Goal: Task Accomplishment & Management: Manage account settings

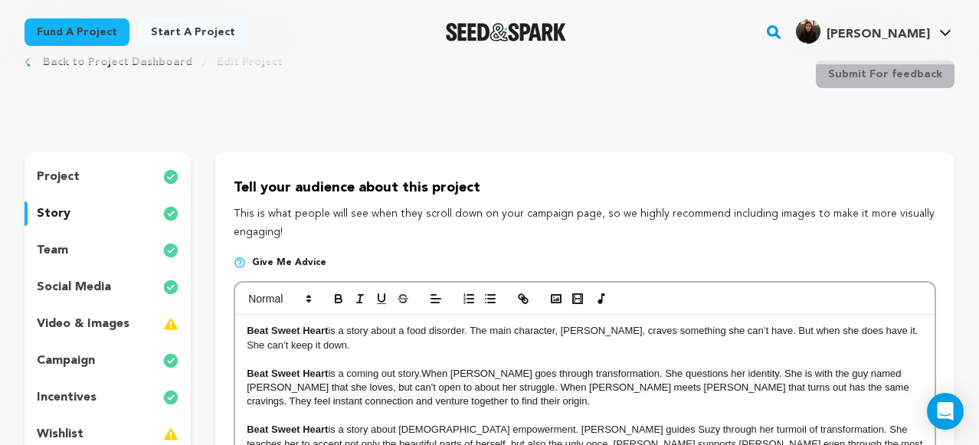
scroll to position [53, 0]
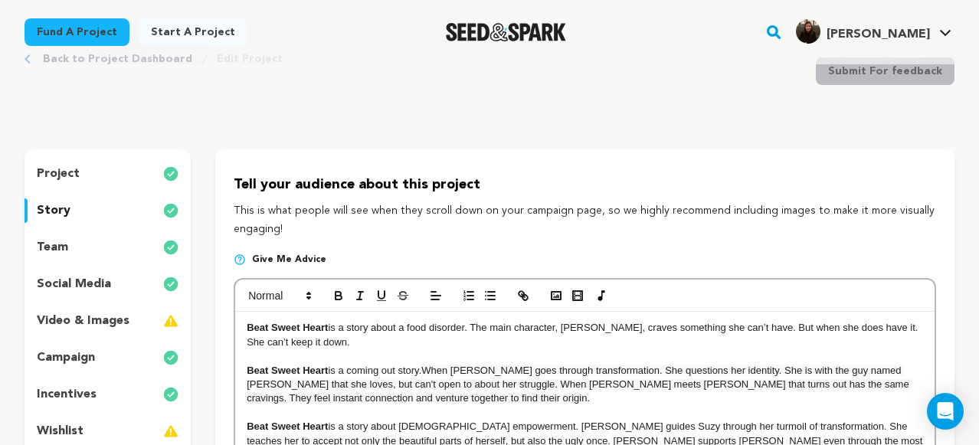
click at [57, 247] on p "team" at bounding box center [52, 247] width 31 height 18
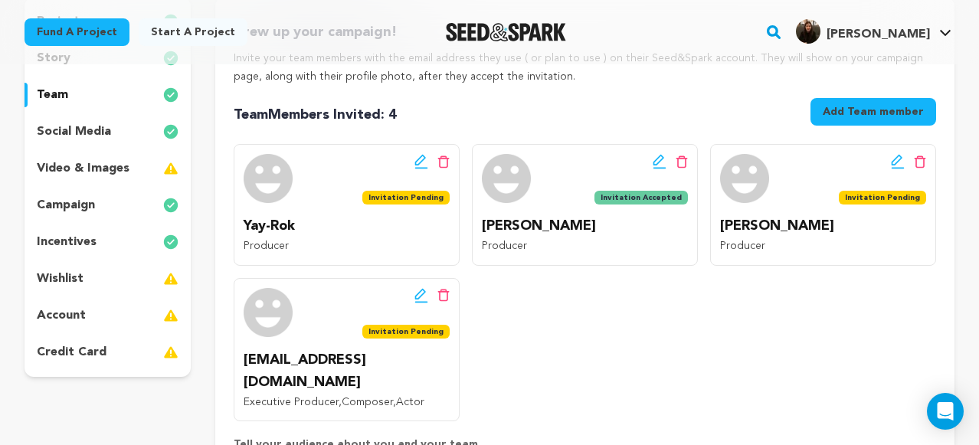
scroll to position [206, 0]
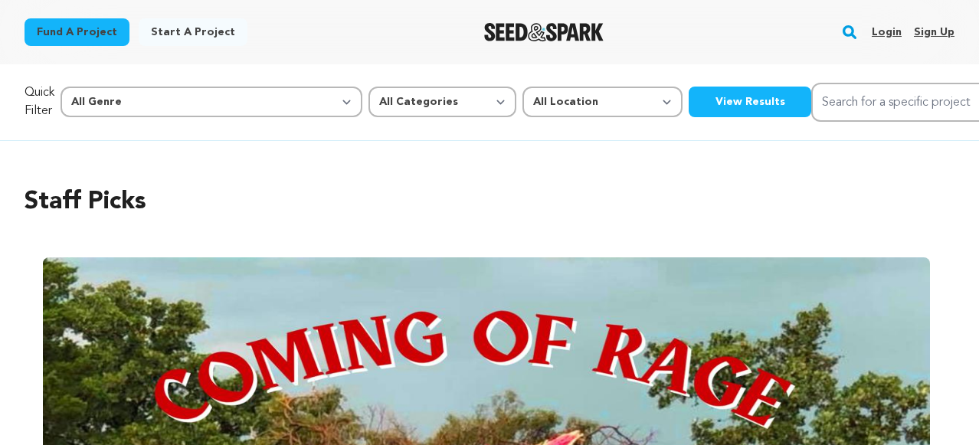
scroll to position [0, 1857]
click at [885, 31] on link "Login" at bounding box center [886, 32] width 30 height 25
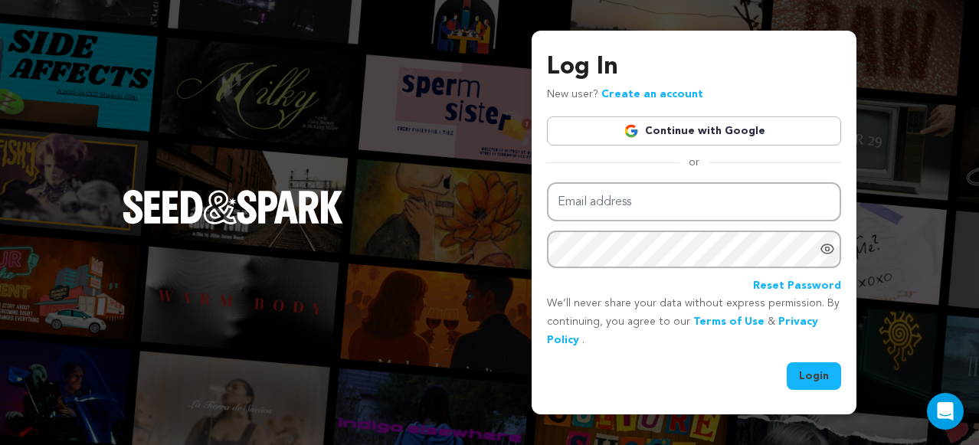
type input "[PERSON_NAME][EMAIL_ADDRESS][DOMAIN_NAME]"
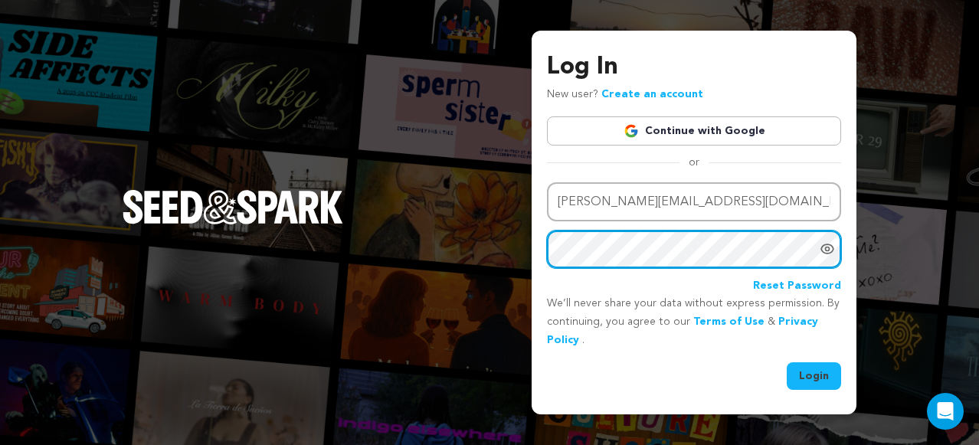
click at [786, 362] on button "Login" at bounding box center [813, 376] width 54 height 28
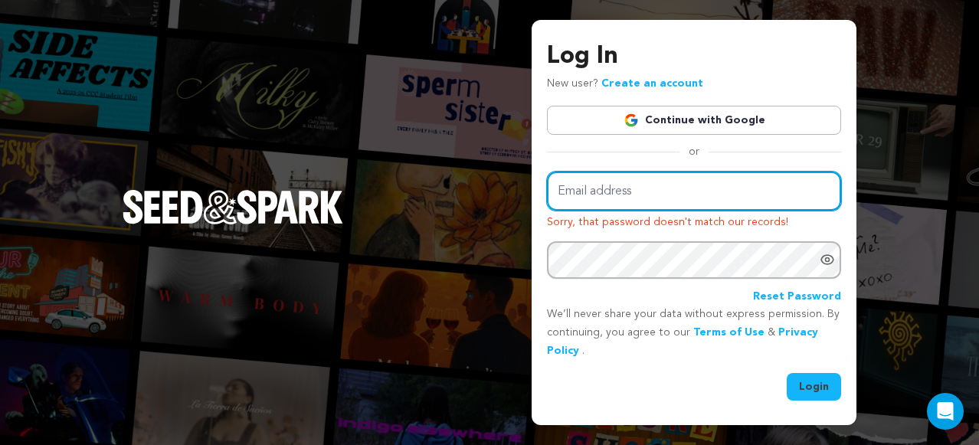
click at [639, 202] on input "Email address" at bounding box center [694, 191] width 294 height 39
type input "mariya.somova@gmail.com"
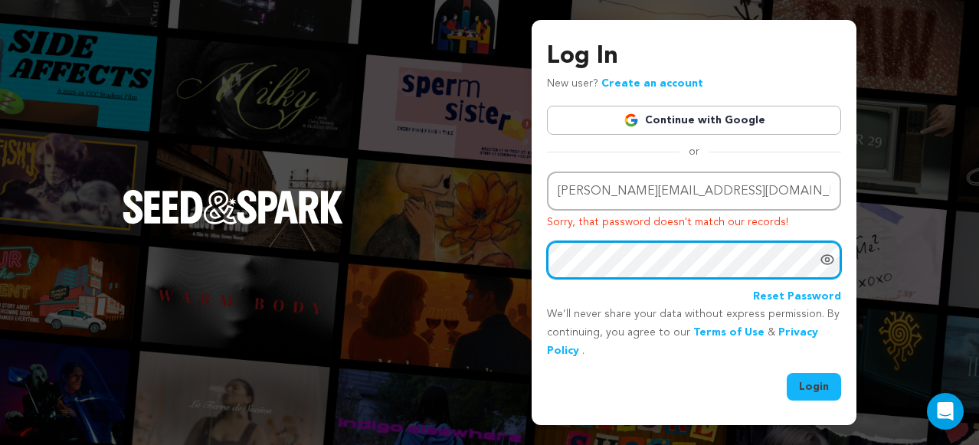
click at [786, 373] on button "Login" at bounding box center [813, 387] width 54 height 28
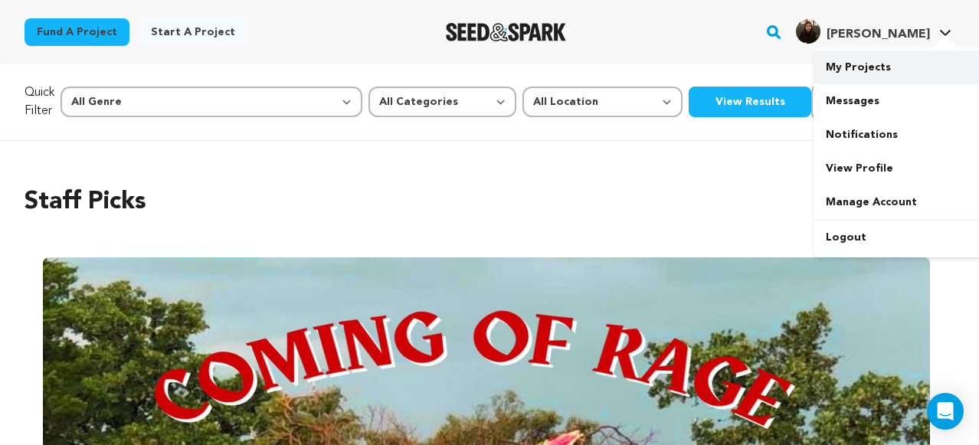
click at [859, 76] on link "My Projects" at bounding box center [899, 68] width 172 height 34
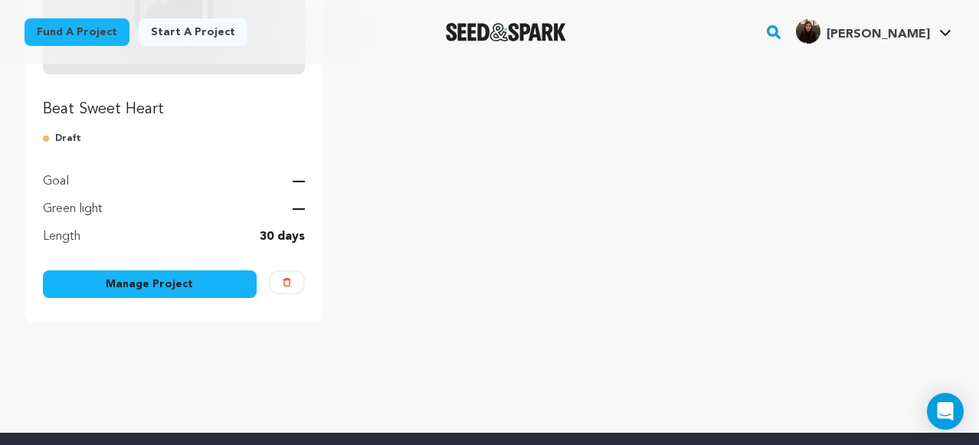
scroll to position [315, 0]
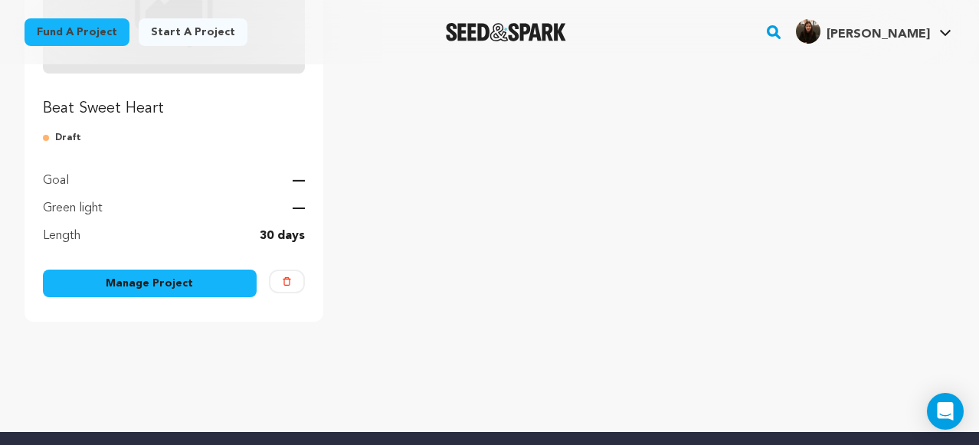
click at [183, 275] on link "Manage Project" at bounding box center [150, 284] width 214 height 28
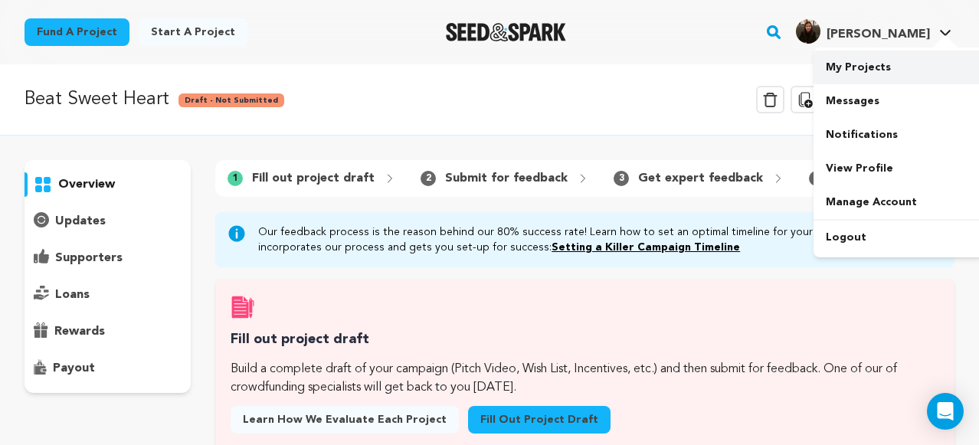
click at [881, 64] on link "My Projects" at bounding box center [899, 68] width 172 height 34
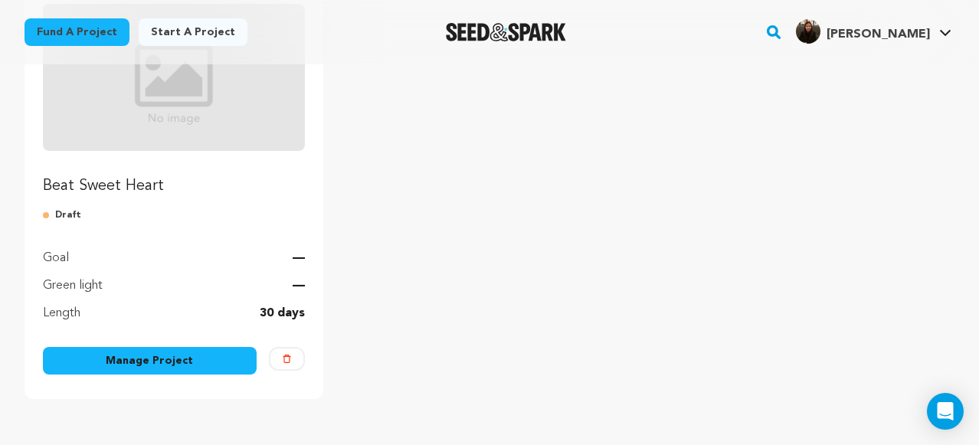
scroll to position [243, 0]
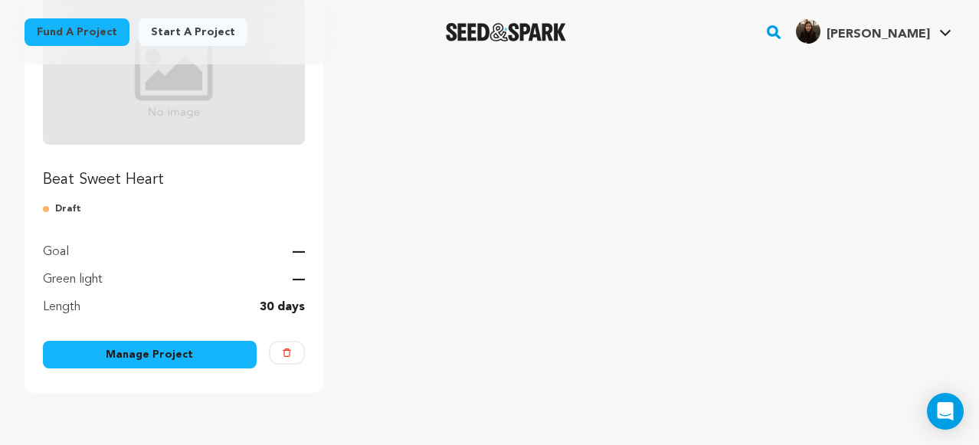
click at [202, 349] on link "Manage Project" at bounding box center [150, 355] width 214 height 28
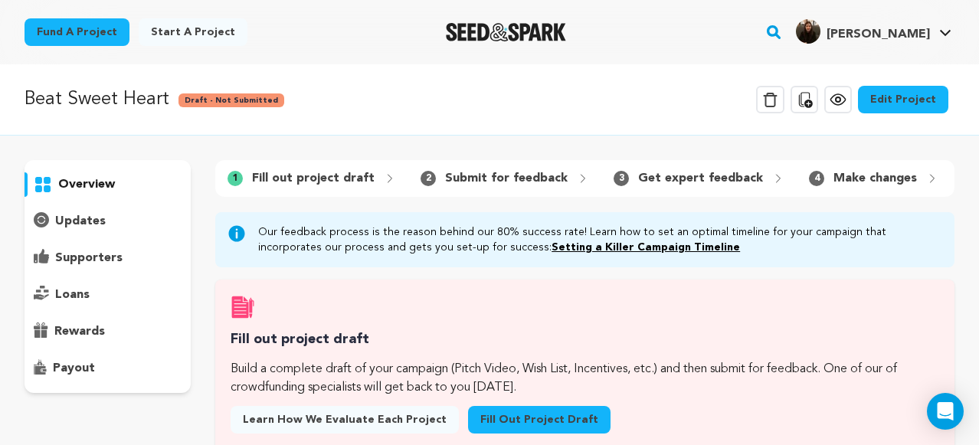
click at [897, 88] on link "Edit Project" at bounding box center [903, 100] width 90 height 28
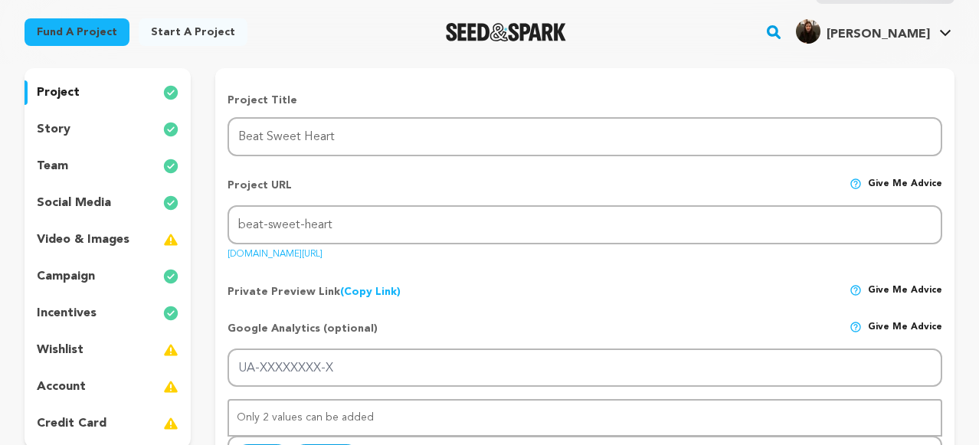
scroll to position [139, 0]
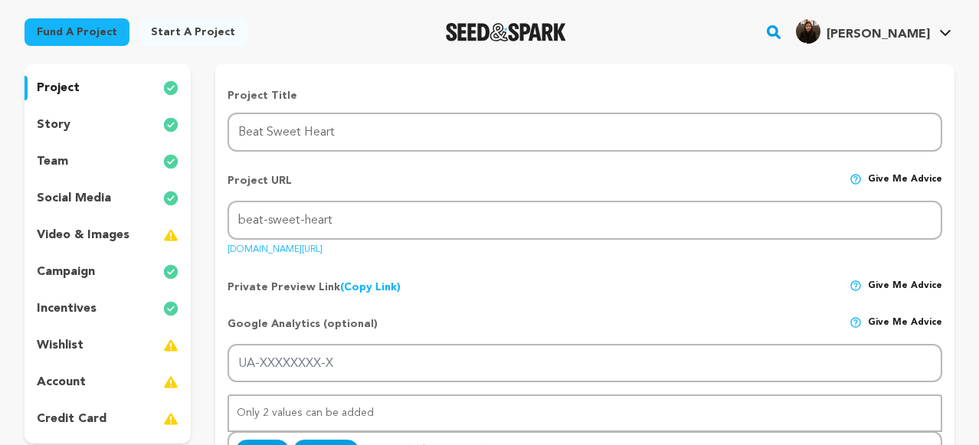
click at [54, 157] on p "team" at bounding box center [52, 161] width 31 height 18
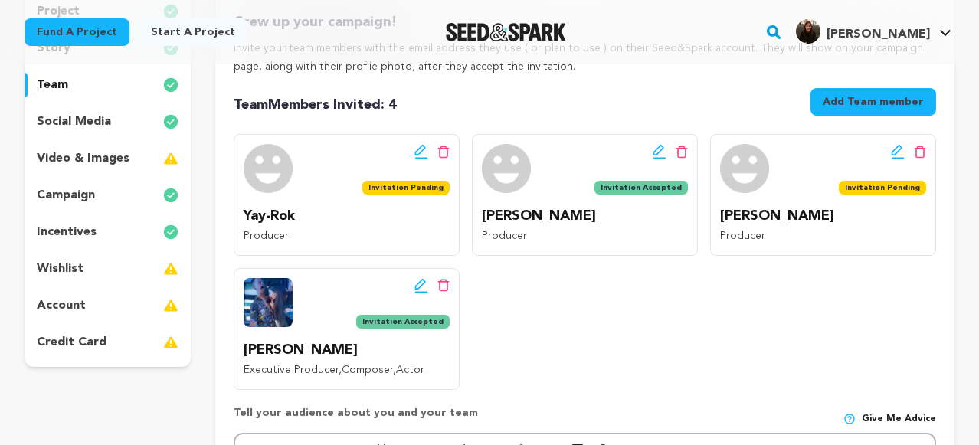
scroll to position [225, 0]
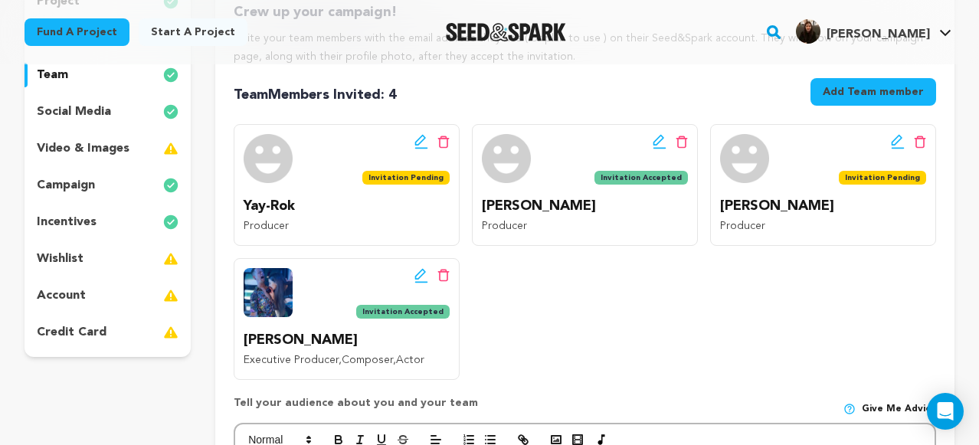
click at [891, 102] on button "Add Team member" at bounding box center [873, 92] width 126 height 28
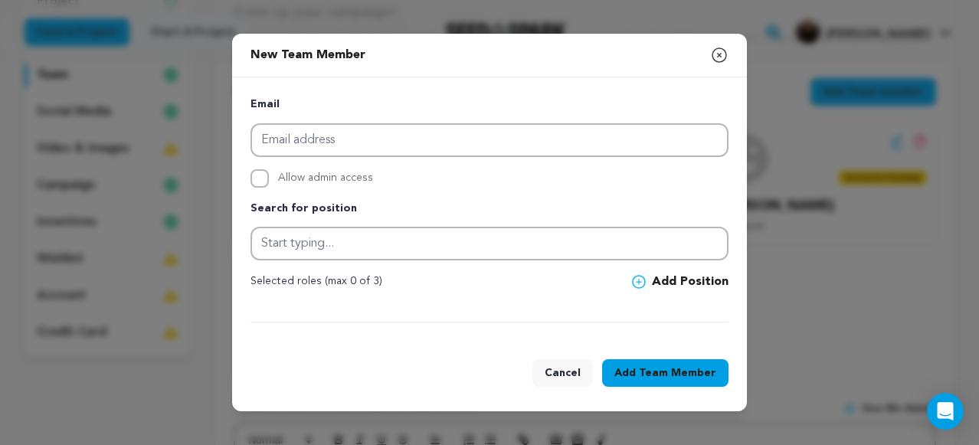
click at [407, 122] on div "Email" at bounding box center [489, 126] width 478 height 61
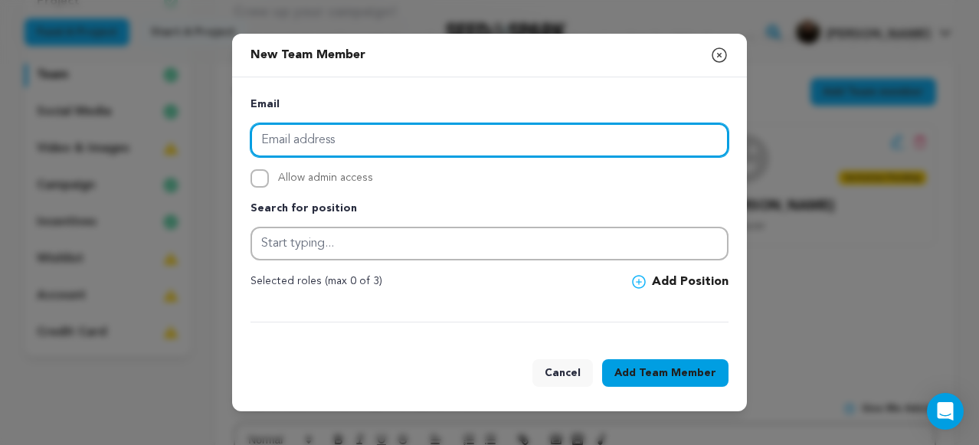
click at [377, 142] on input "email" at bounding box center [489, 140] width 478 height 34
paste input "[EMAIL_ADDRESS][DOMAIN_NAME]"
type input "[EMAIL_ADDRESS][DOMAIN_NAME]"
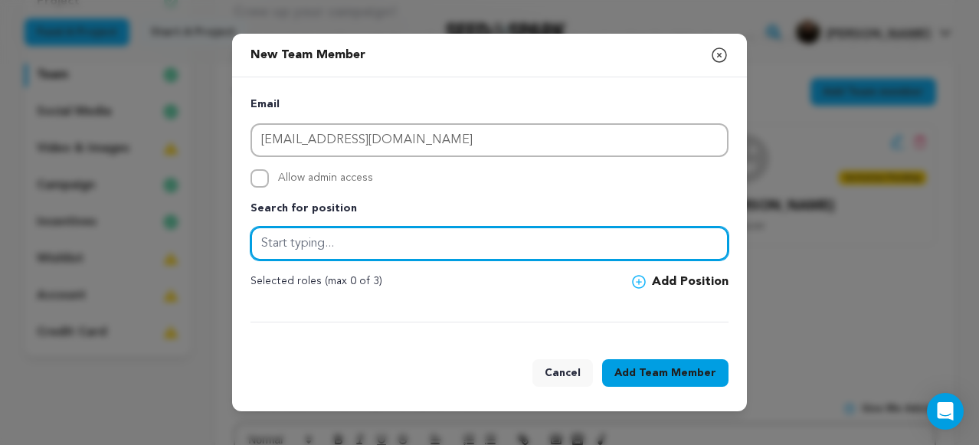
click at [328, 253] on input "text" at bounding box center [489, 244] width 478 height 34
type input "Producer"
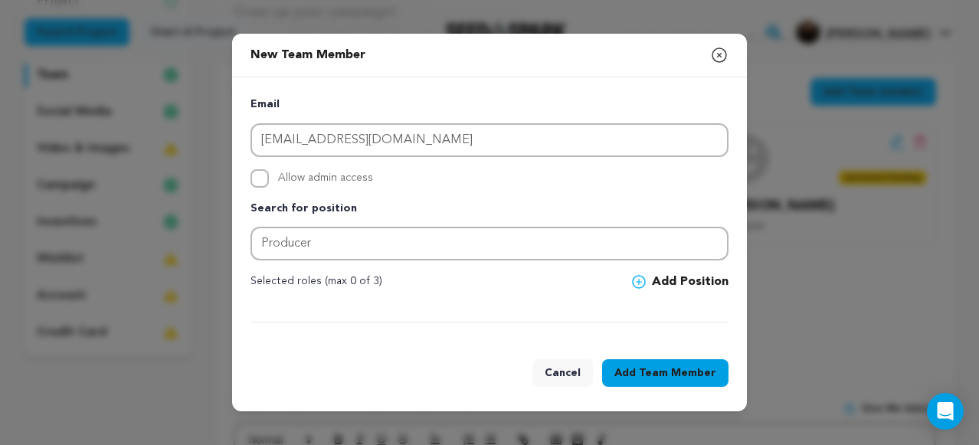
click at [638, 284] on icon at bounding box center [639, 282] width 14 height 14
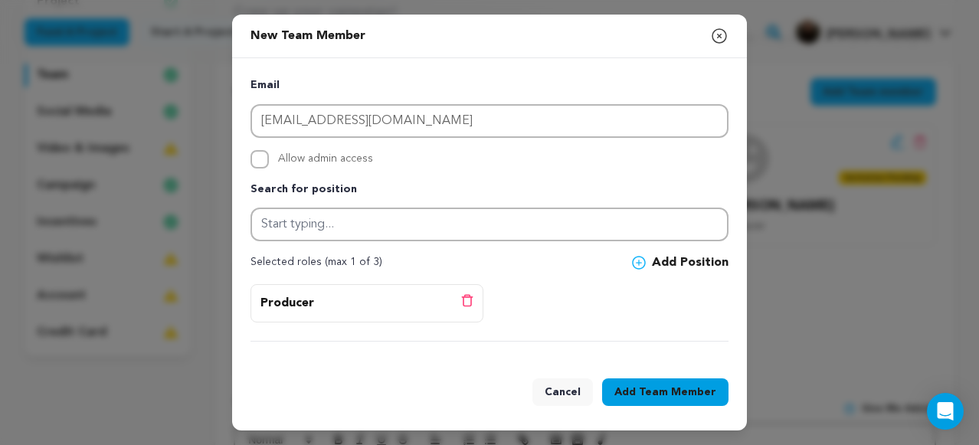
click at [685, 384] on span "Team Member" at bounding box center [677, 391] width 77 height 15
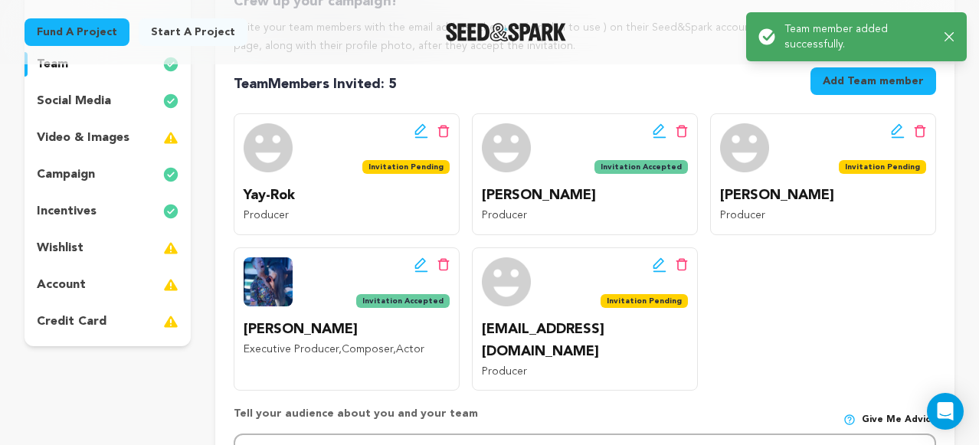
scroll to position [220, 0]
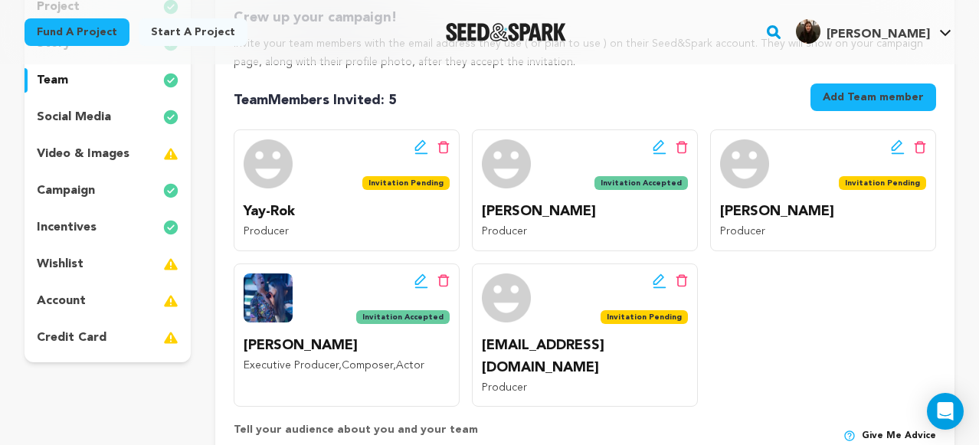
click at [861, 99] on button "Add Team member" at bounding box center [873, 97] width 126 height 28
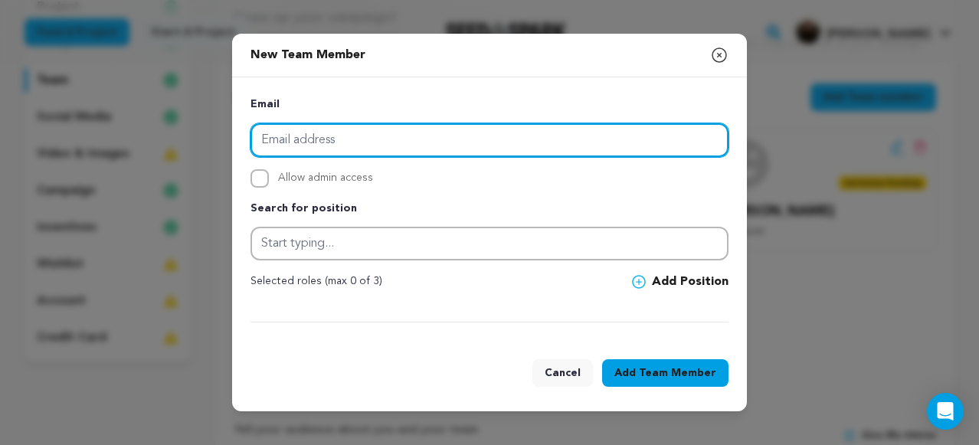
click at [381, 142] on input "email" at bounding box center [489, 140] width 478 height 34
paste input "kelly.l.krause@gmail.com"
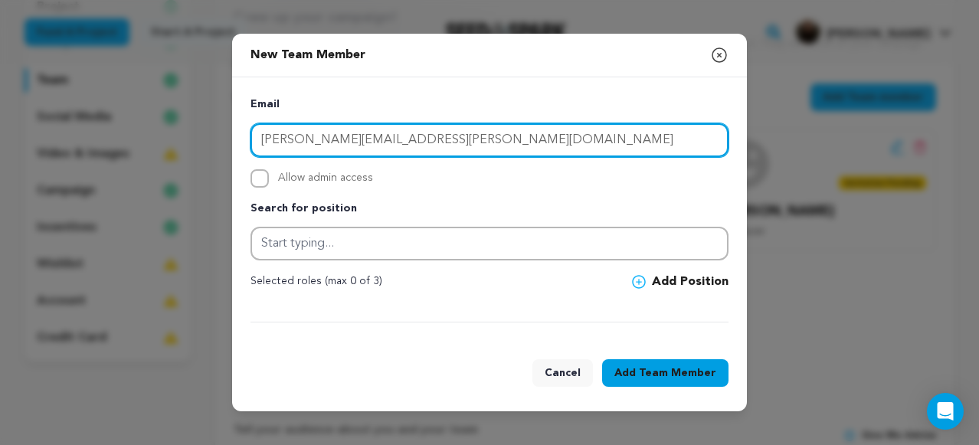
type input "kelly.l.krause@gmail.com"
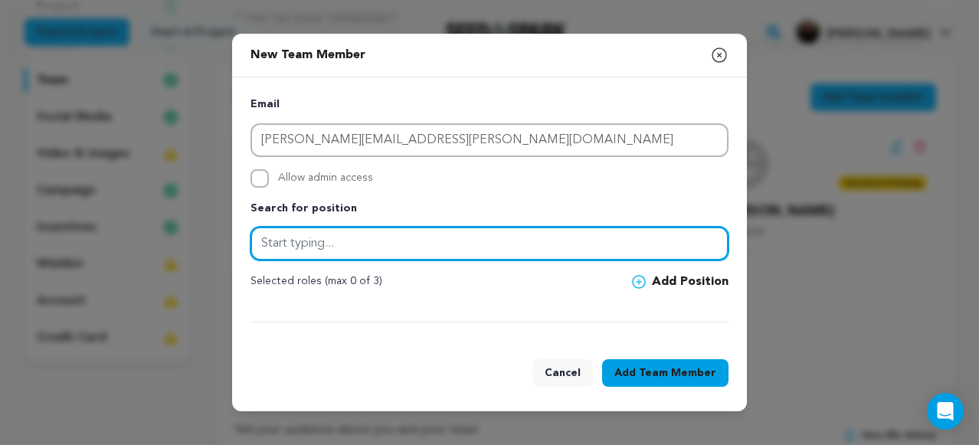
click at [362, 237] on input "text" at bounding box center [489, 244] width 478 height 34
type input "Producer"
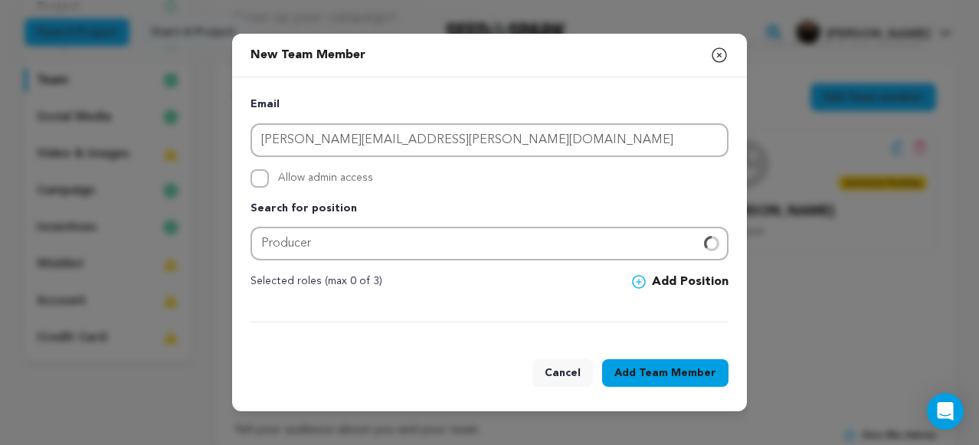
click at [636, 279] on icon at bounding box center [639, 282] width 14 height 14
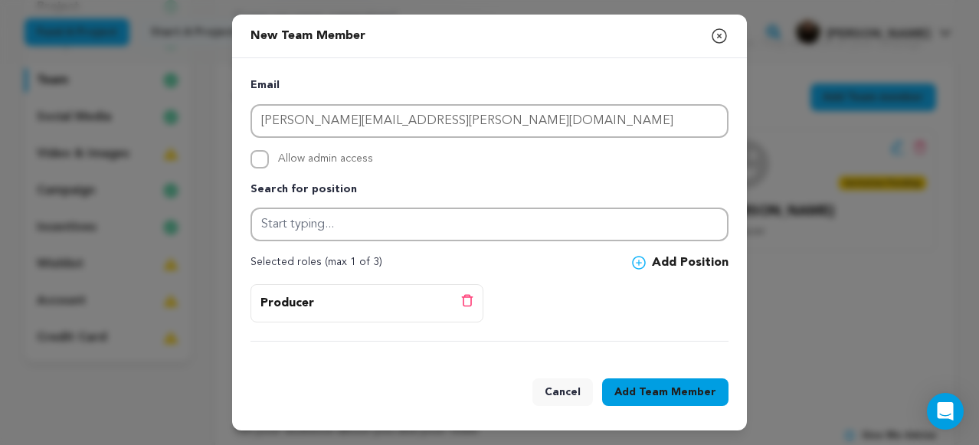
click at [672, 392] on span "Team Member" at bounding box center [677, 391] width 77 height 15
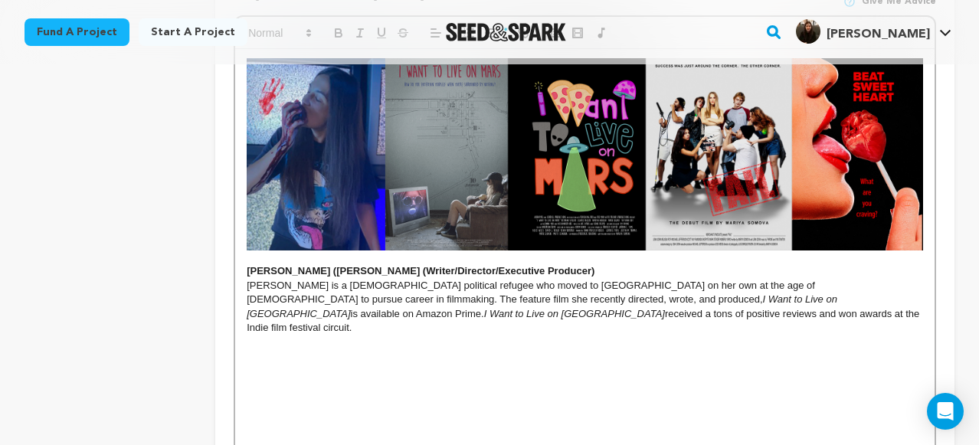
scroll to position [626, 0]
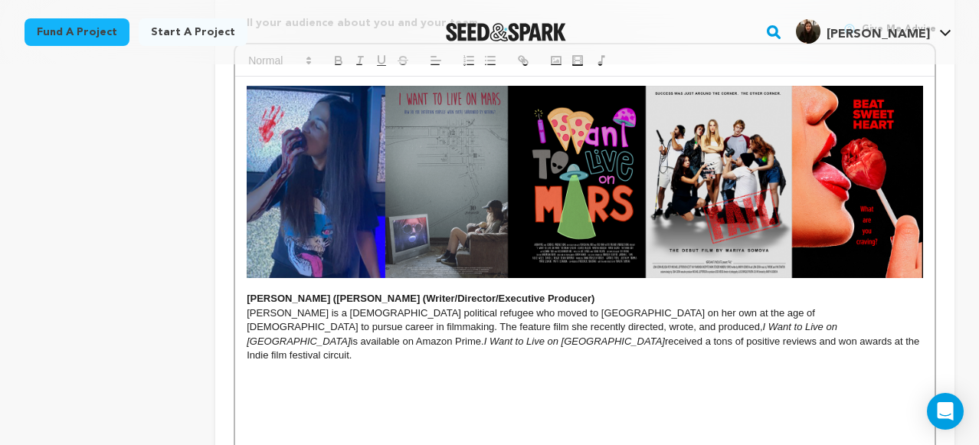
click at [527, 186] on img at bounding box center [585, 182] width 676 height 192
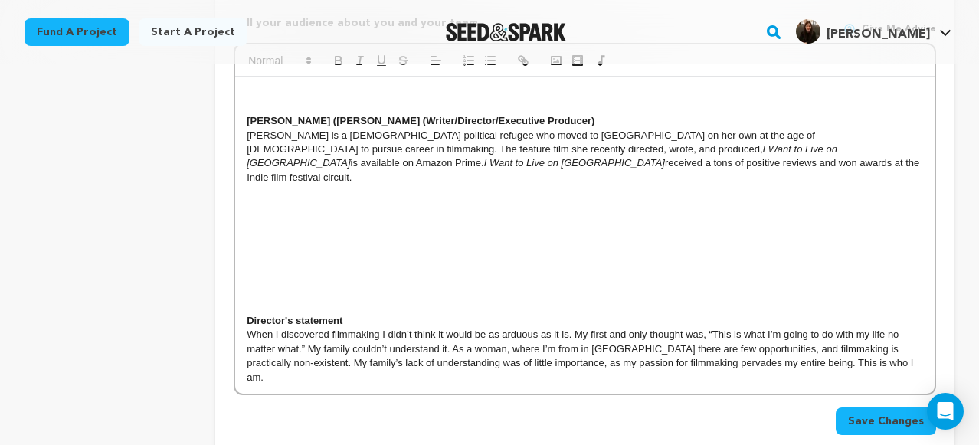
click at [505, 329] on p "When I discovered filmmaking I didn’t think it would be as arduous as it is. My…" at bounding box center [585, 356] width 676 height 57
click at [570, 212] on div "Mariya (Masha) Somova (Writer/Director/Executive Producer) Mariya is a Ukrainia…" at bounding box center [584, 235] width 699 height 317
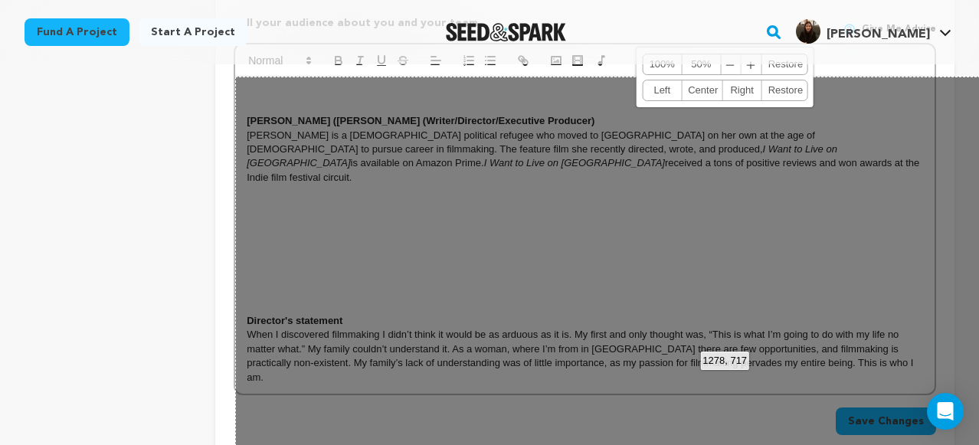
drag, startPoint x: 560, startPoint y: 193, endPoint x: 334, endPoint y: 211, distance: 227.3
click at [334, 211] on div "1278, 717 100% 50% ﹣ ﹢ Restore Left Center Right Restore" at bounding box center [724, 351] width 979 height 549
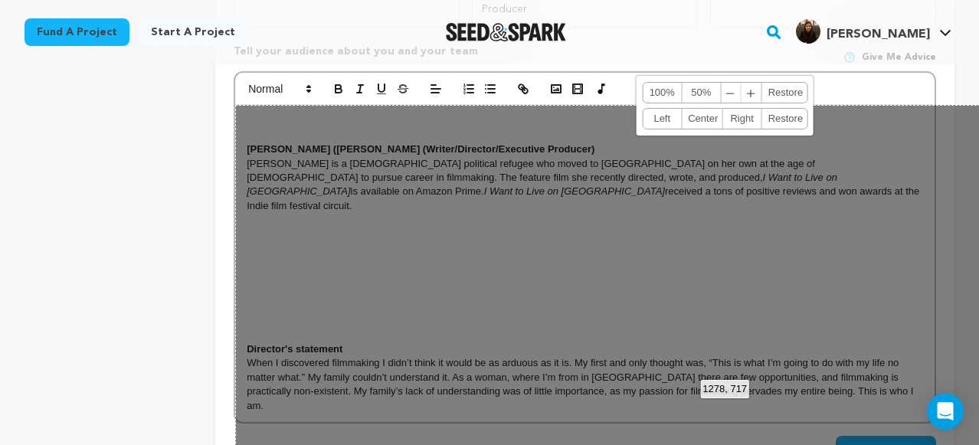
scroll to position [594, 0]
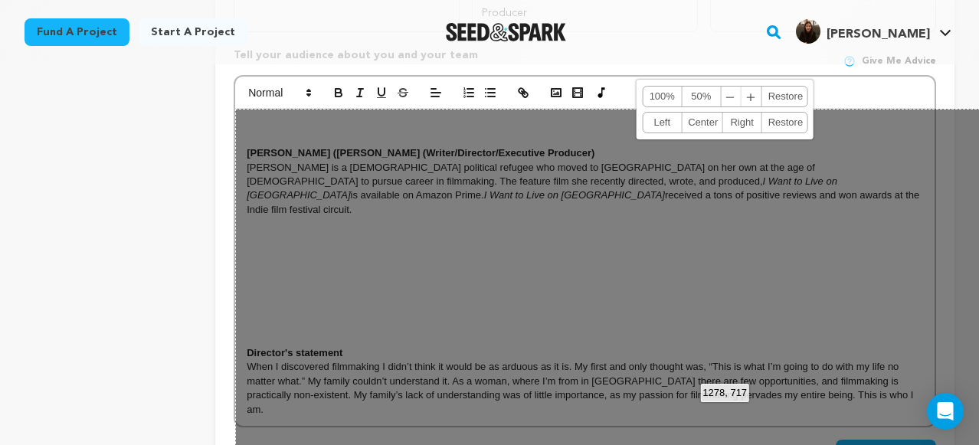
click at [593, 255] on div "1278, 717 100% 50% ﹣ ﹢ Restore Left Center Right Restore" at bounding box center [724, 383] width 979 height 549
click at [410, 272] on div "1278, 717 100% 50% ﹣ ﹢ Restore Left Center Right Restore" at bounding box center [724, 383] width 979 height 549
click at [590, 233] on div "1278, 717 100% 50% ﹣ ﹢ Restore Left Center Right Restore" at bounding box center [724, 383] width 979 height 549
click at [874, 404] on div "1278, 717 100% 50% ﹣ ﹢ Restore Left Center Right Restore" at bounding box center [724, 383] width 979 height 549
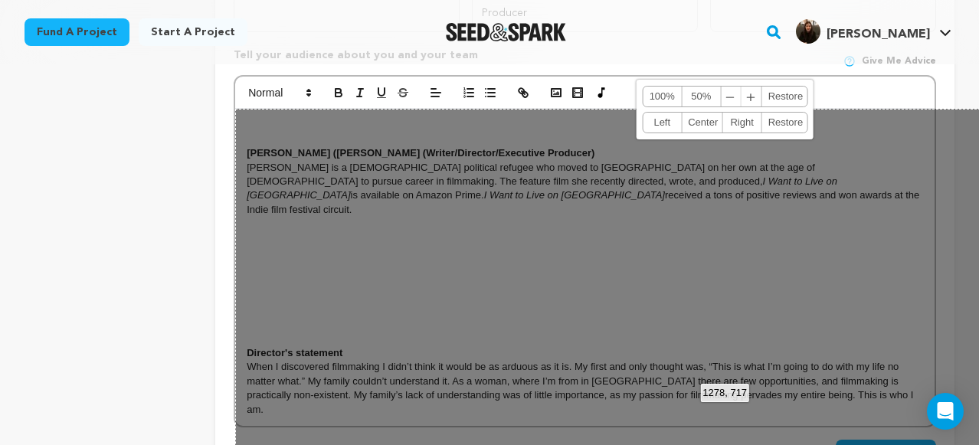
click at [637, 214] on div "1278, 717 100% 50% ﹣ ﹢ Restore Left Center Right Restore" at bounding box center [724, 383] width 979 height 549
click at [587, 178] on div "1278, 717 100% 50% ﹣ ﹢ Restore Left Center Right Restore" at bounding box center [724, 383] width 979 height 549
click at [258, 145] on div "1278, 717 100% 50% ﹣ ﹢ Restore Left Center Right Restore" at bounding box center [724, 383] width 979 height 549
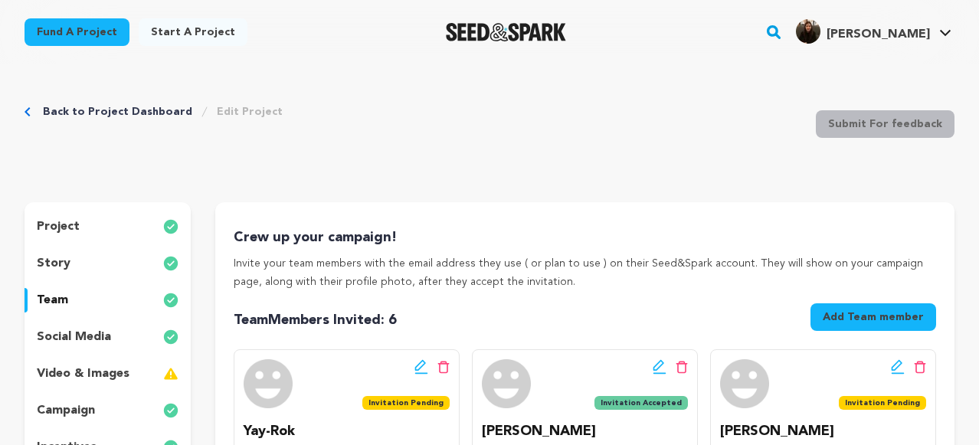
scroll to position [754, 0]
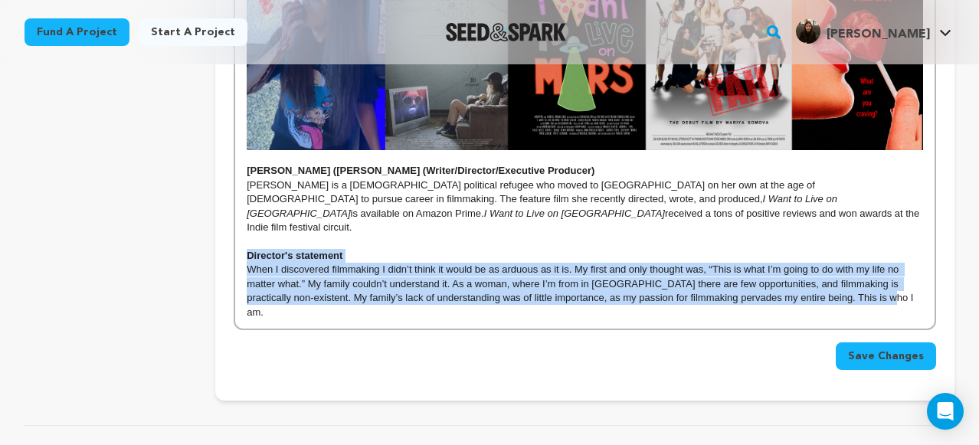
drag, startPoint x: 241, startPoint y: 218, endPoint x: 861, endPoint y: 292, distance: 624.7
click at [861, 292] on div "Mariya (Masha) Somova (Writer/Director/Executive Producer) Mariya is a Ukrainia…" at bounding box center [585, 142] width 702 height 455
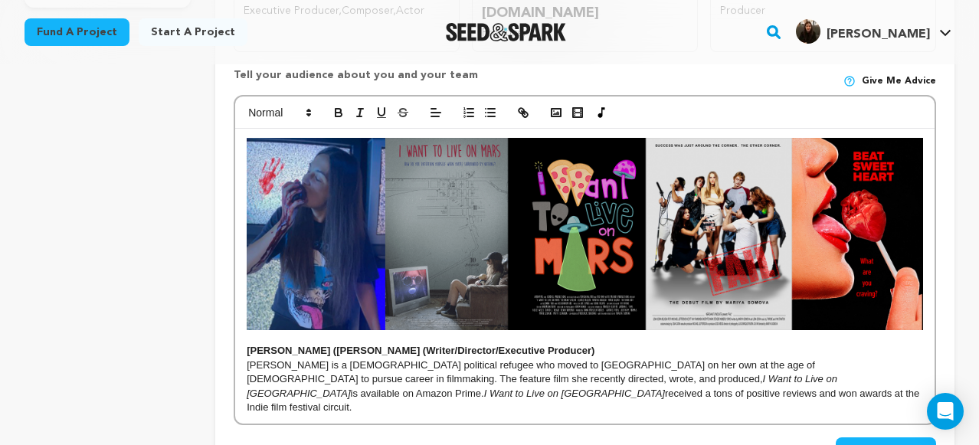
scroll to position [574, 0]
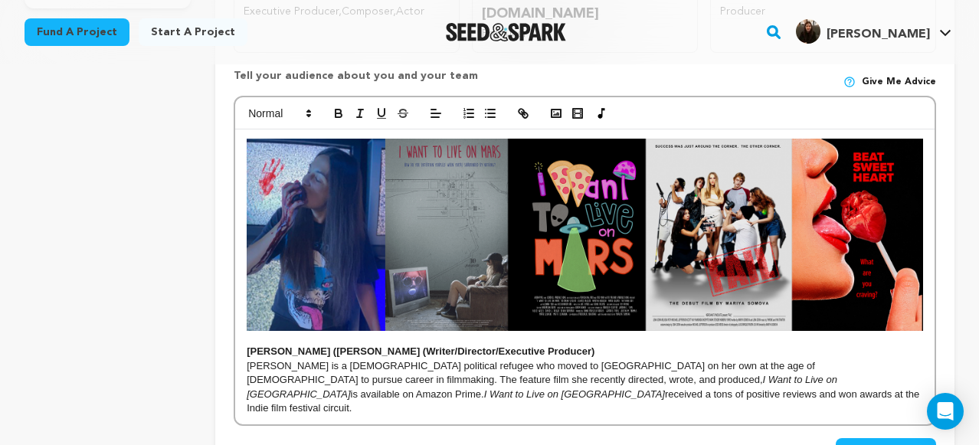
click at [561, 229] on img at bounding box center [585, 235] width 676 height 192
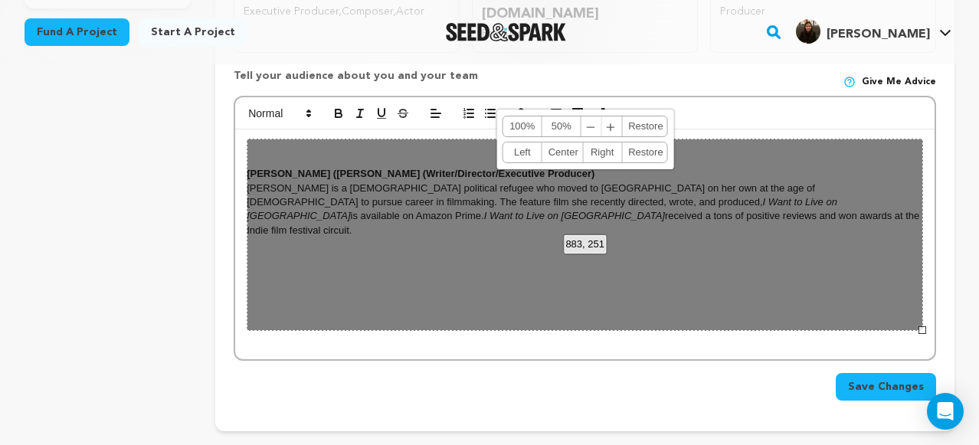
click at [456, 378] on div "Save Changes" at bounding box center [585, 387] width 702 height 28
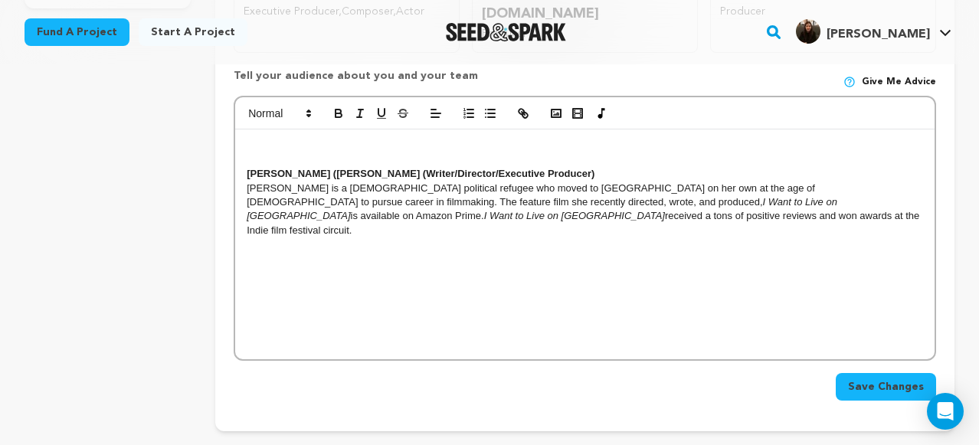
click at [247, 168] on strong "[PERSON_NAME] ([PERSON_NAME] (Writer/Director/Executive Producer)" at bounding box center [421, 173] width 348 height 11
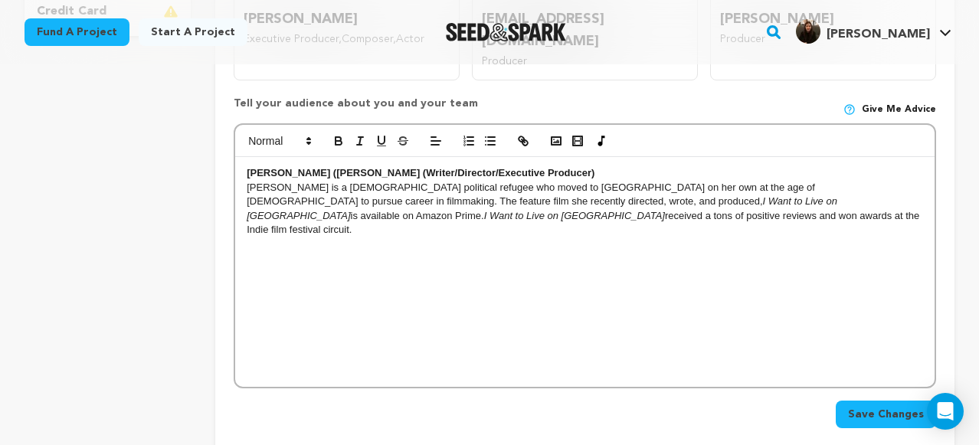
scroll to position [542, 0]
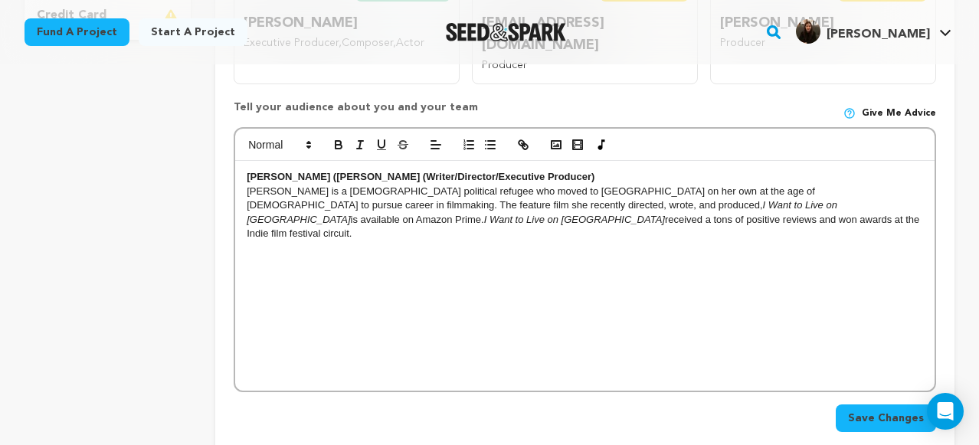
click at [875, 410] on span "Save Changes" at bounding box center [886, 417] width 76 height 15
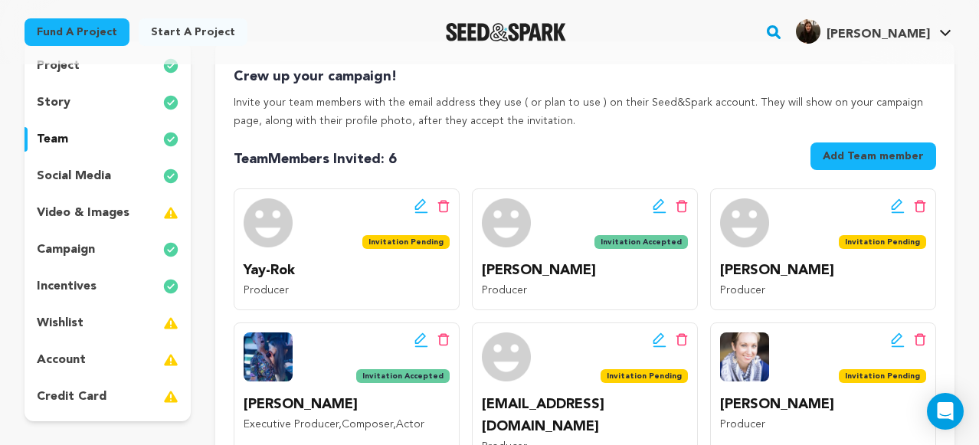
scroll to position [130, 0]
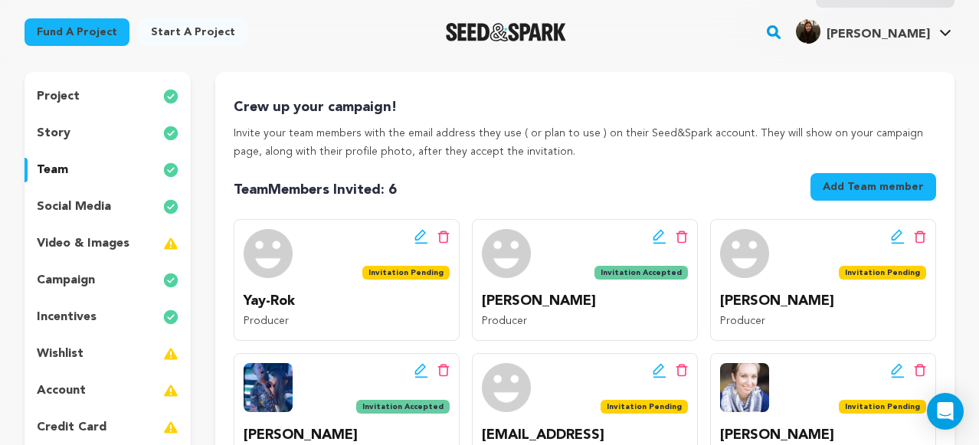
click at [896, 188] on button "Add Team member" at bounding box center [873, 187] width 126 height 28
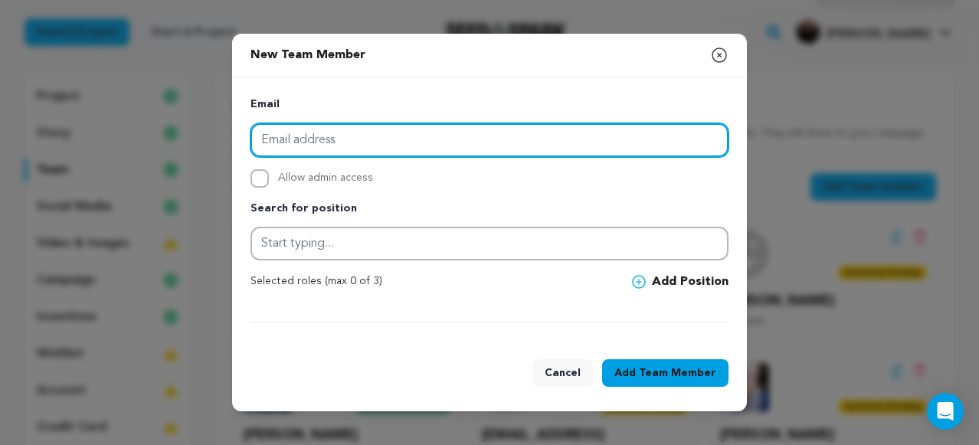
click at [367, 141] on input "email" at bounding box center [489, 140] width 478 height 34
type input "mariya.somova@gmail.com"
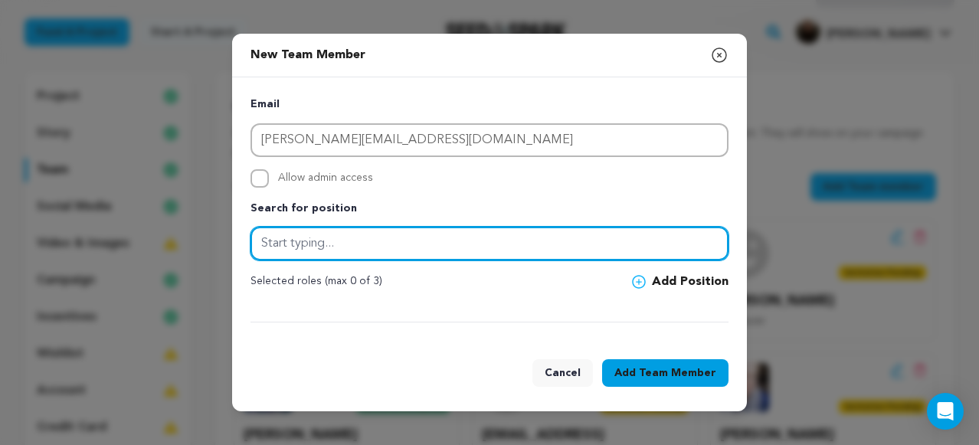
click at [374, 247] on input "text" at bounding box center [489, 244] width 478 height 34
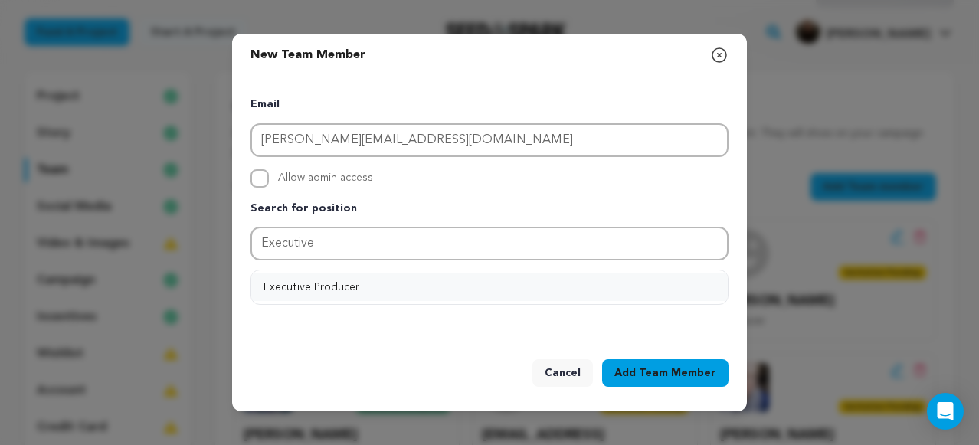
click at [333, 292] on button "Executive Producer" at bounding box center [489, 287] width 476 height 28
type input "Executive Producer"
click at [664, 288] on button "Add Position" at bounding box center [680, 282] width 96 height 18
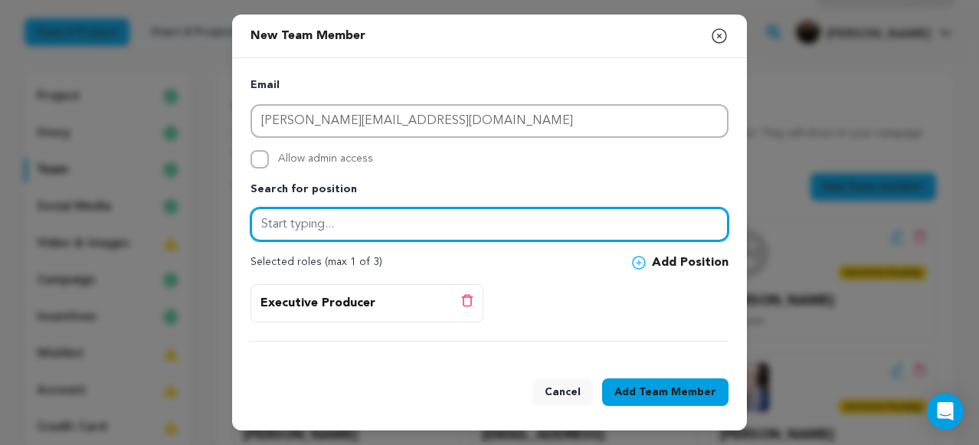
click at [400, 232] on input "text" at bounding box center [489, 225] width 478 height 34
type input "Writer"
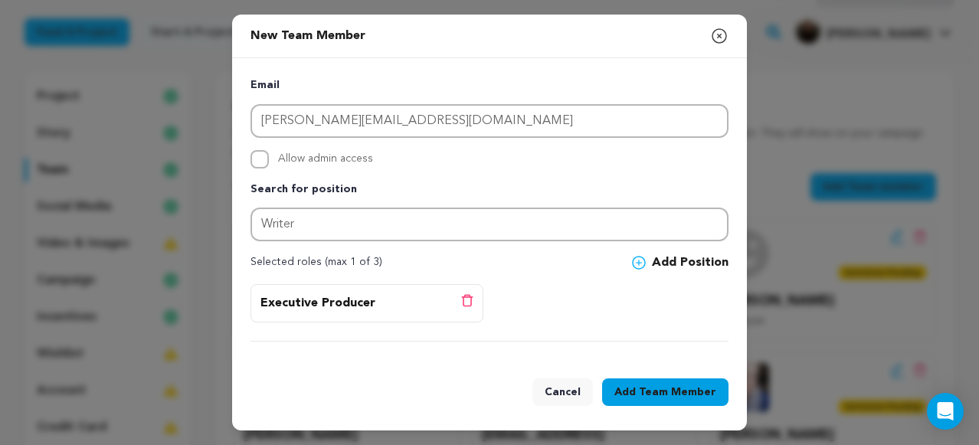
click at [645, 263] on icon at bounding box center [639, 263] width 14 height 14
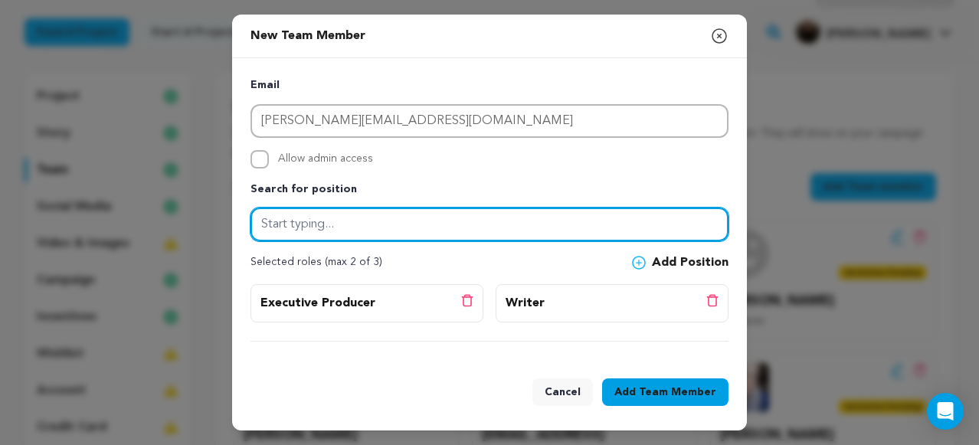
click at [312, 223] on input "text" at bounding box center [489, 225] width 478 height 34
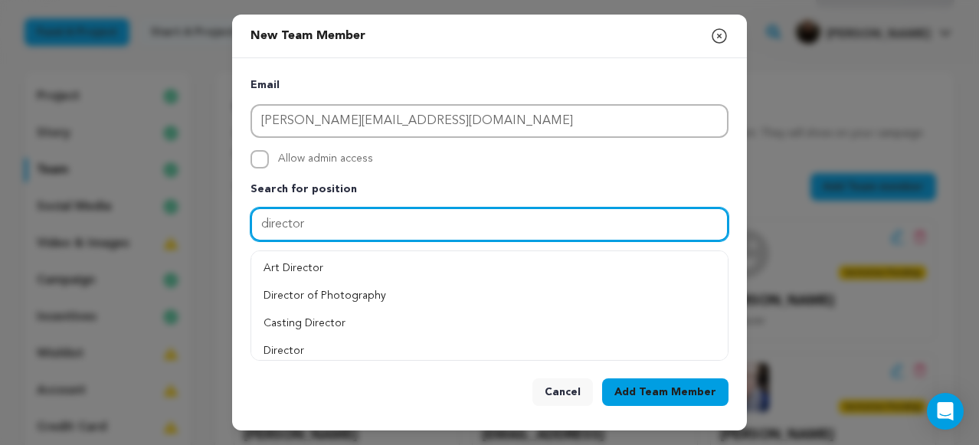
click at [268, 227] on input "director" at bounding box center [489, 225] width 478 height 34
type input "Director"
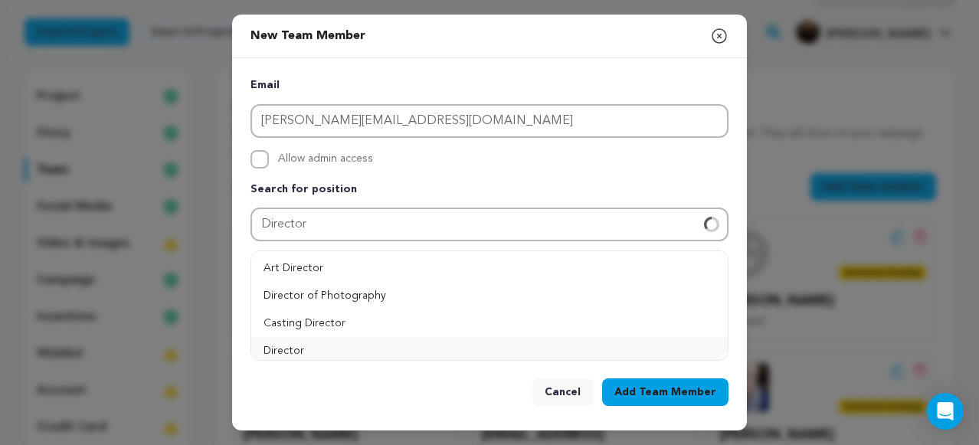
click at [279, 352] on button "Director" at bounding box center [489, 351] width 476 height 28
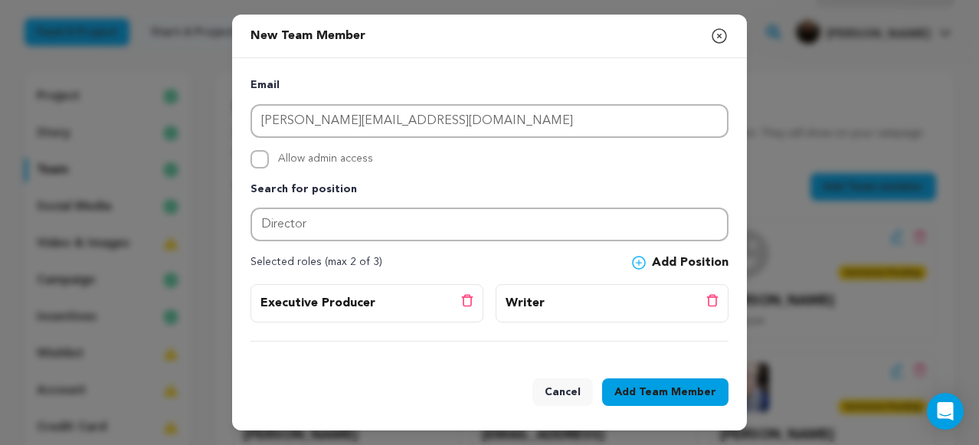
click at [705, 259] on button "Add Position" at bounding box center [680, 262] width 96 height 18
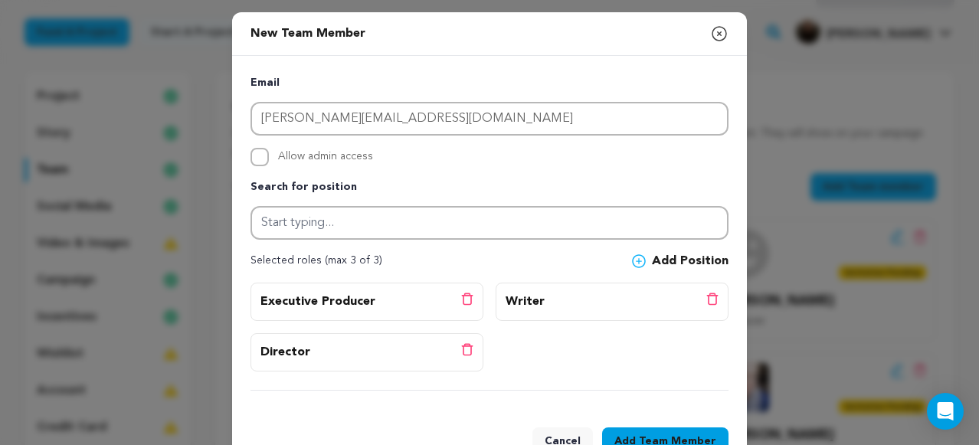
scroll to position [47, 0]
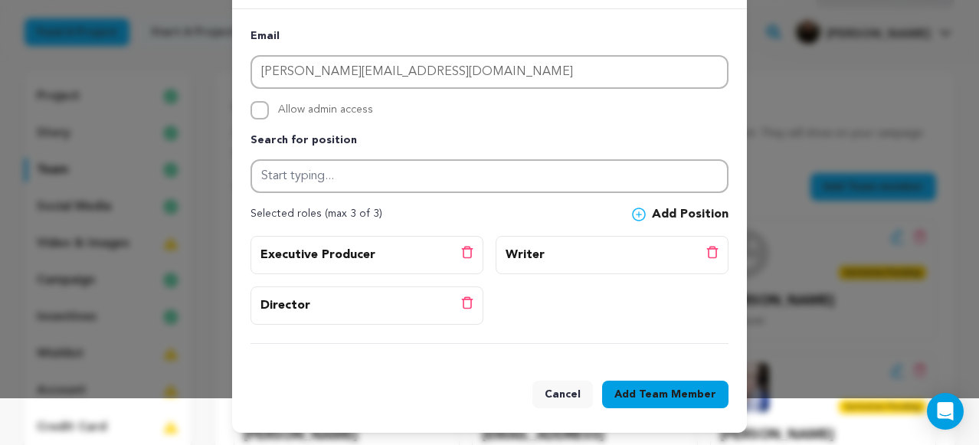
click at [675, 390] on span "Team Member" at bounding box center [677, 394] width 77 height 15
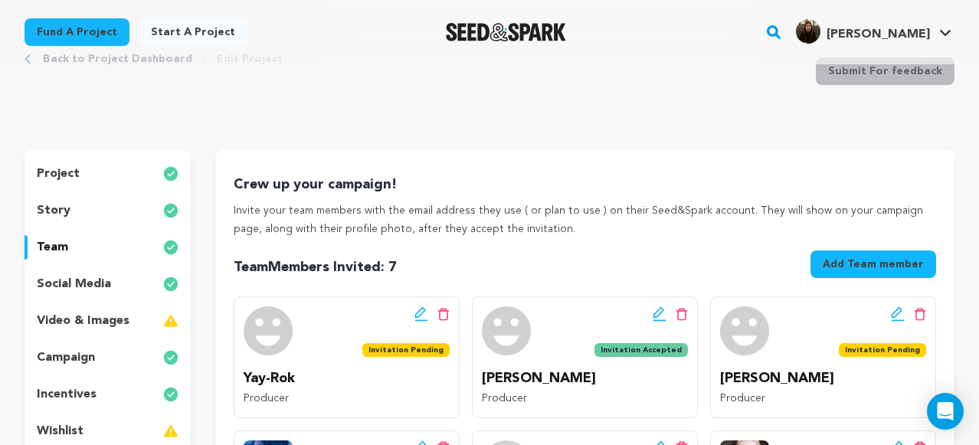
scroll to position [0, 0]
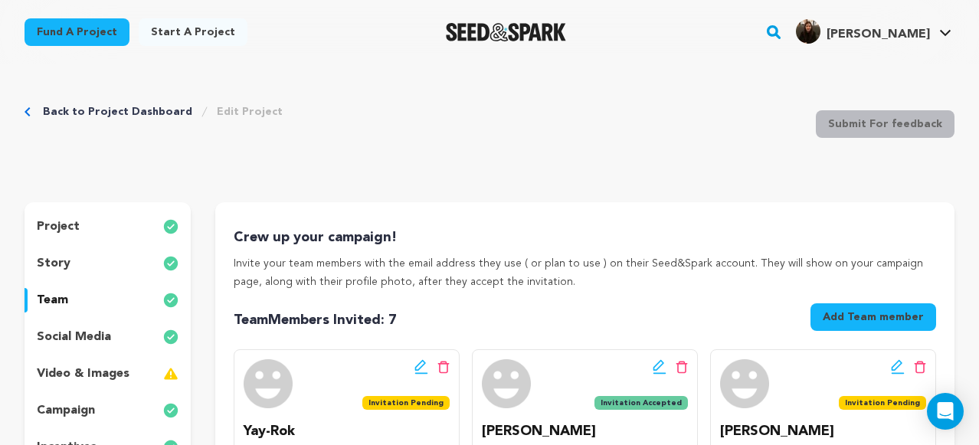
click at [155, 106] on link "Back to Project Dashboard" at bounding box center [117, 111] width 149 height 15
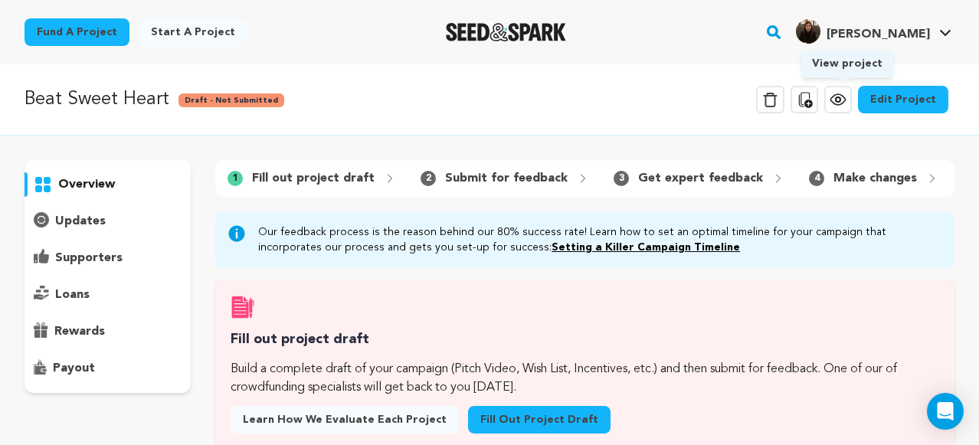
click at [840, 100] on icon at bounding box center [837, 99] width 5 height 5
